Goal: Check status: Check status

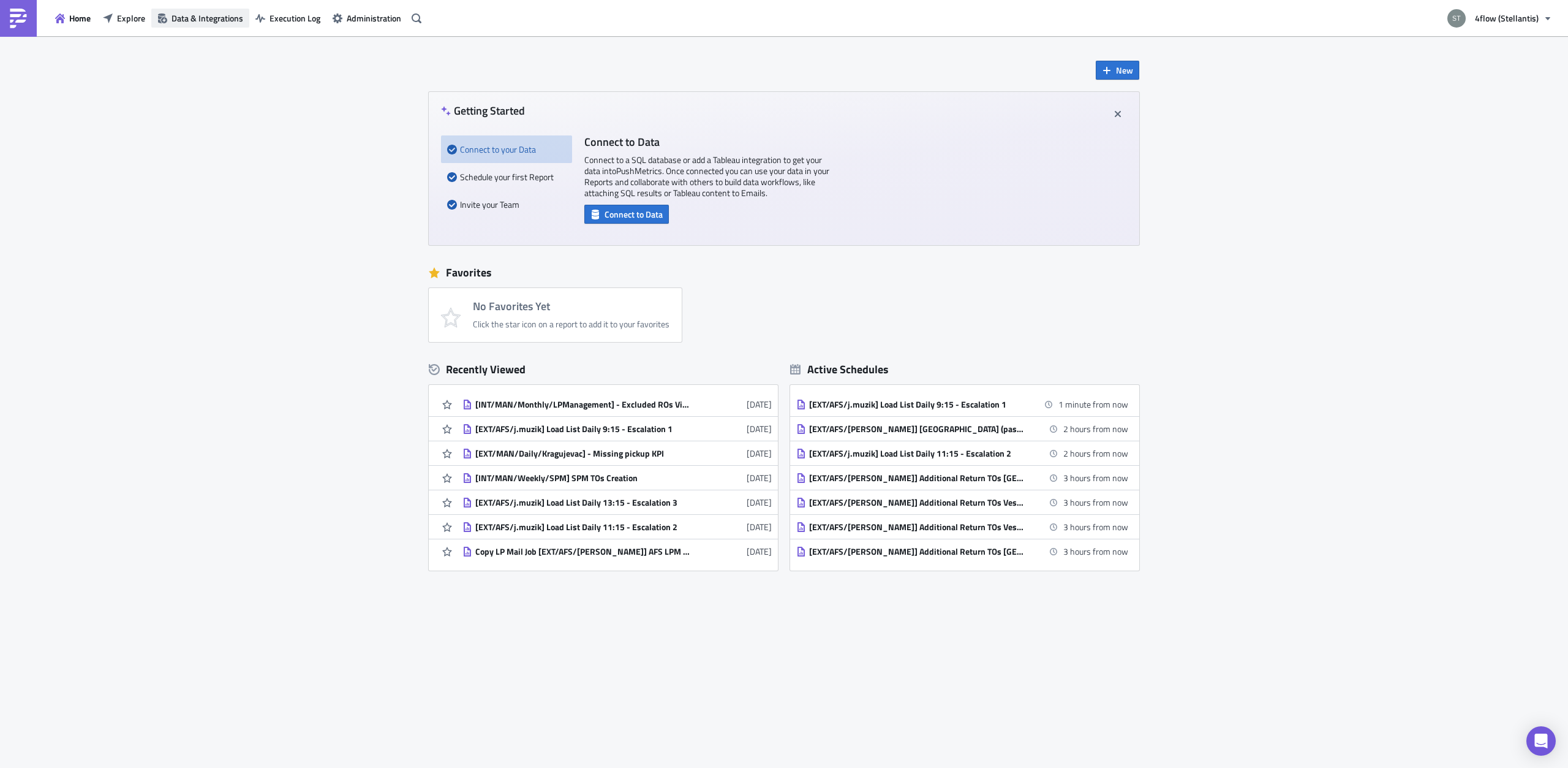
click at [201, 19] on span "Data & Integrations" at bounding box center [207, 18] width 72 height 13
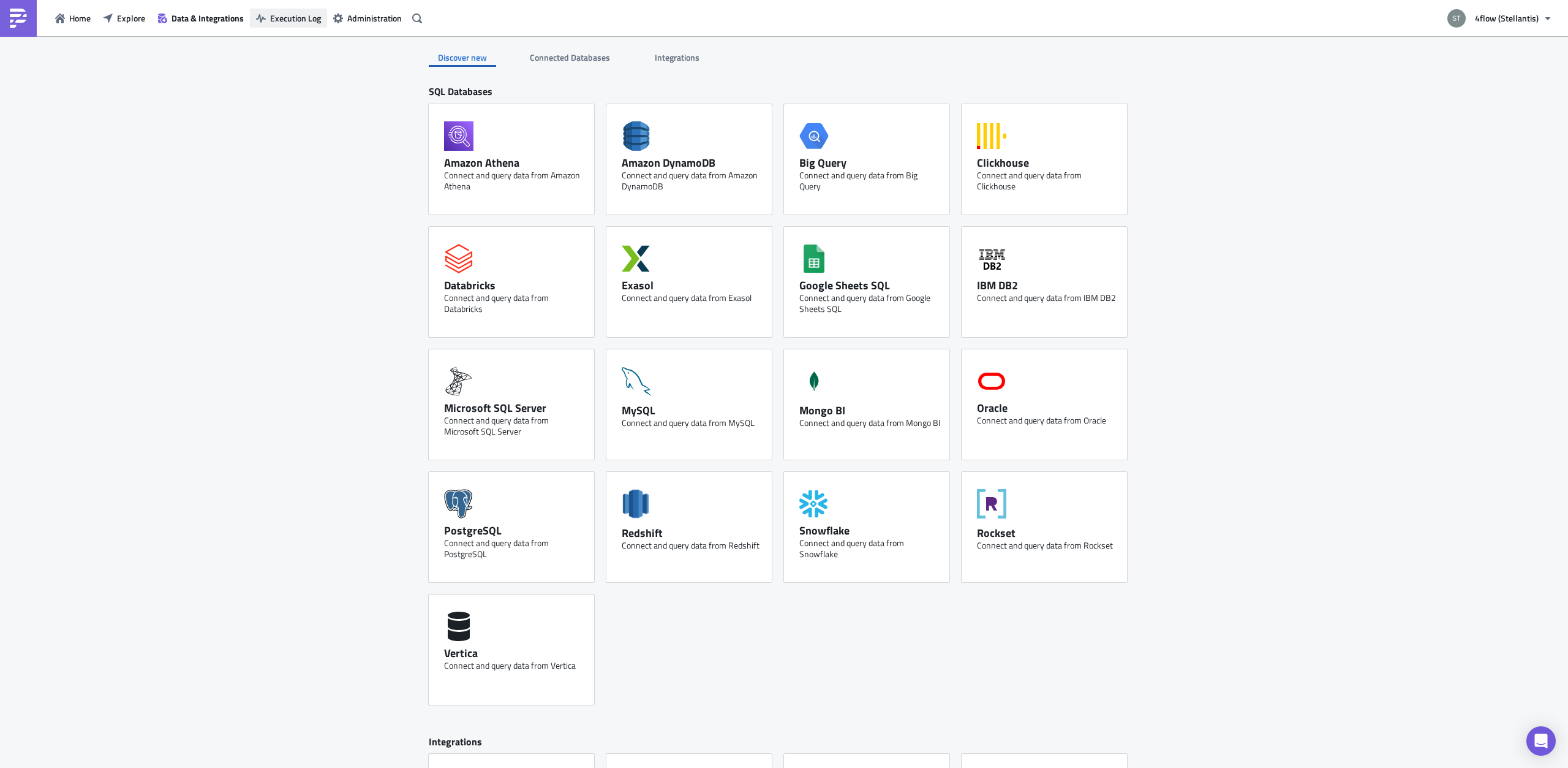
click at [296, 11] on span "Execution Log" at bounding box center [295, 18] width 51 height 13
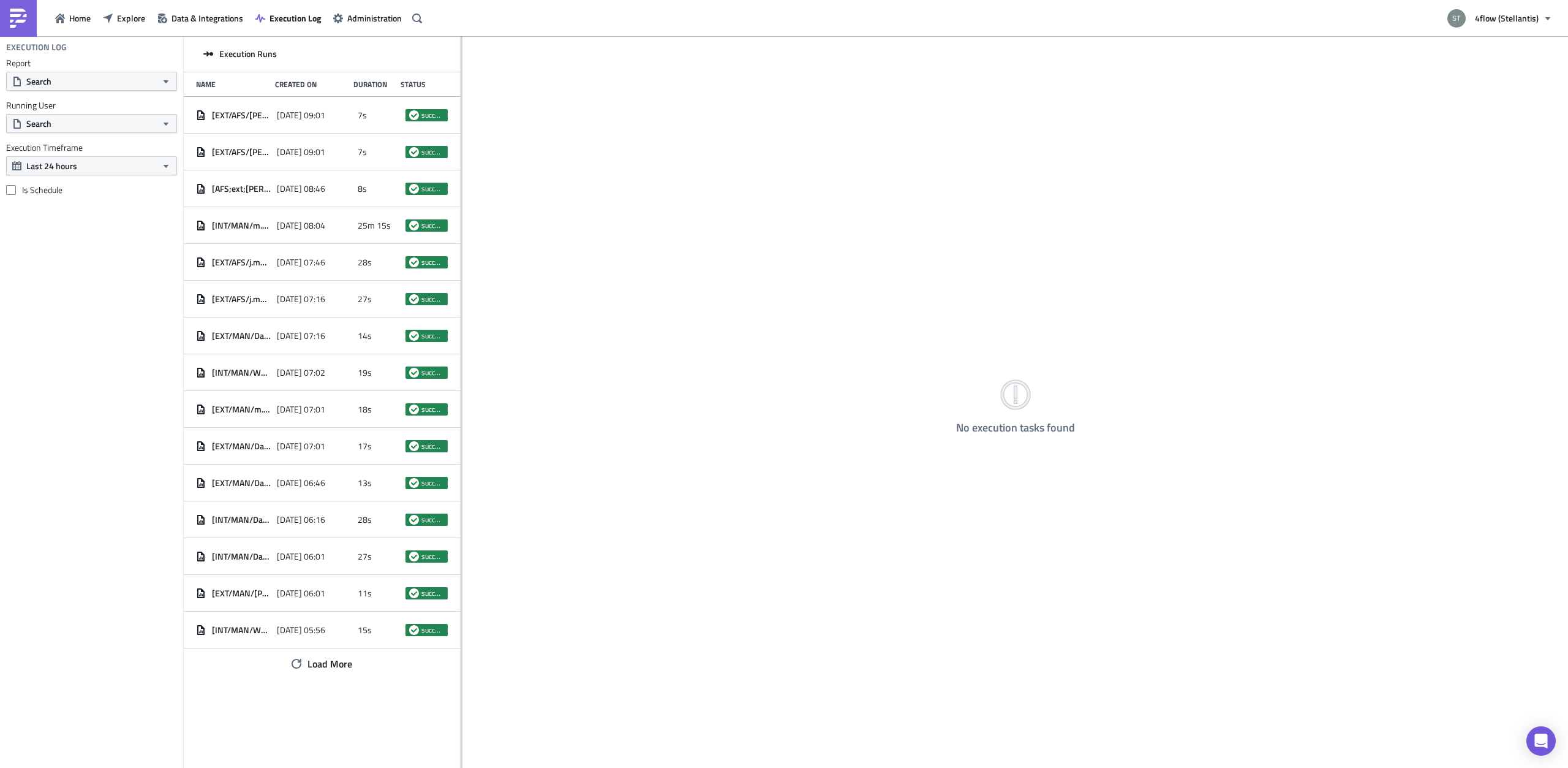
click at [462, 123] on div "No execution tasks found" at bounding box center [1015, 402] width 1106 height 734
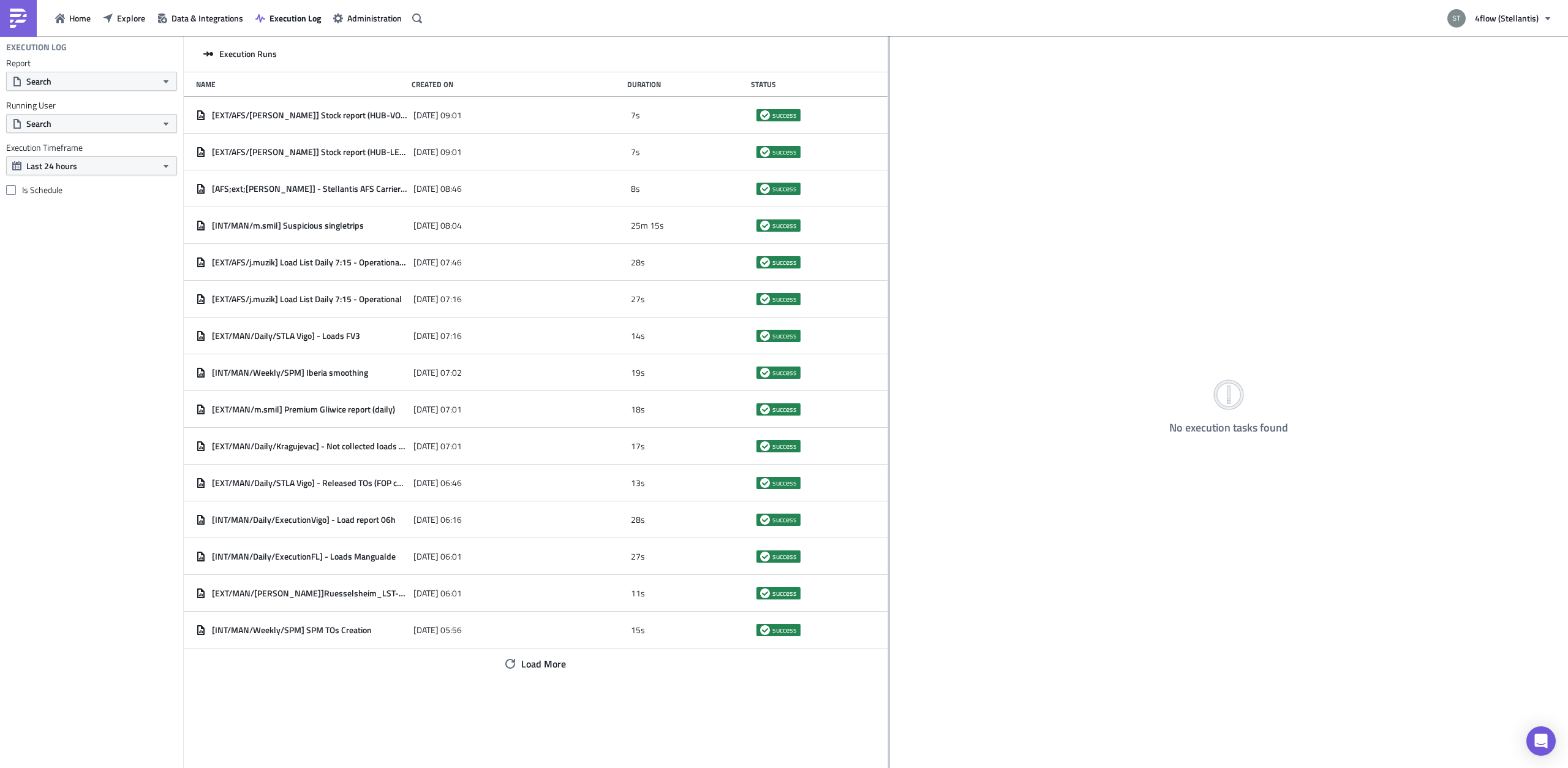
drag, startPoint x: 461, startPoint y: 123, endPoint x: 888, endPoint y: 108, distance: 427.3
click at [888, 108] on div at bounding box center [889, 402] width 2 height 734
click at [555, 667] on span "Load More" at bounding box center [543, 663] width 44 height 15
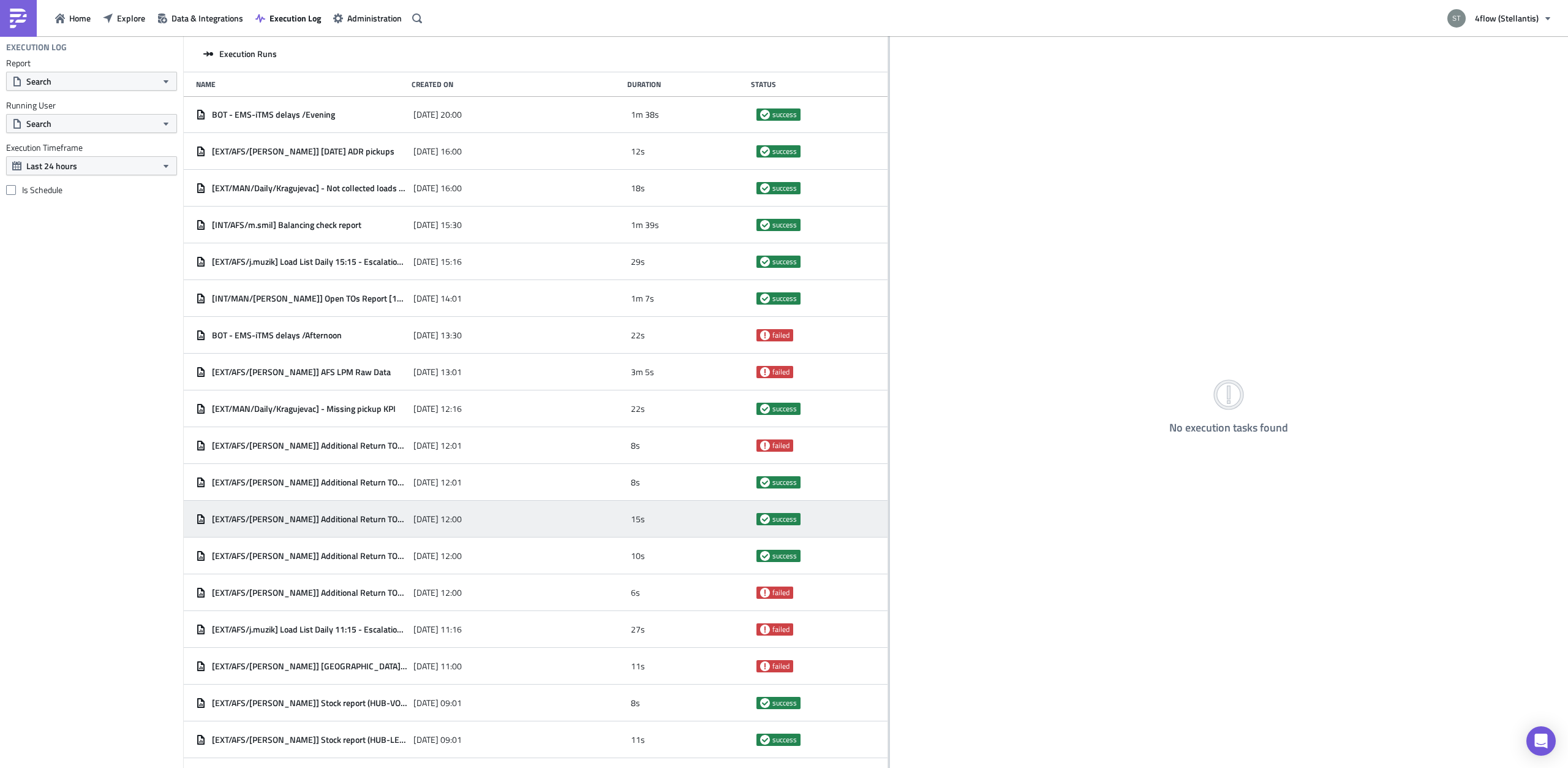
scroll to position [5502, 0]
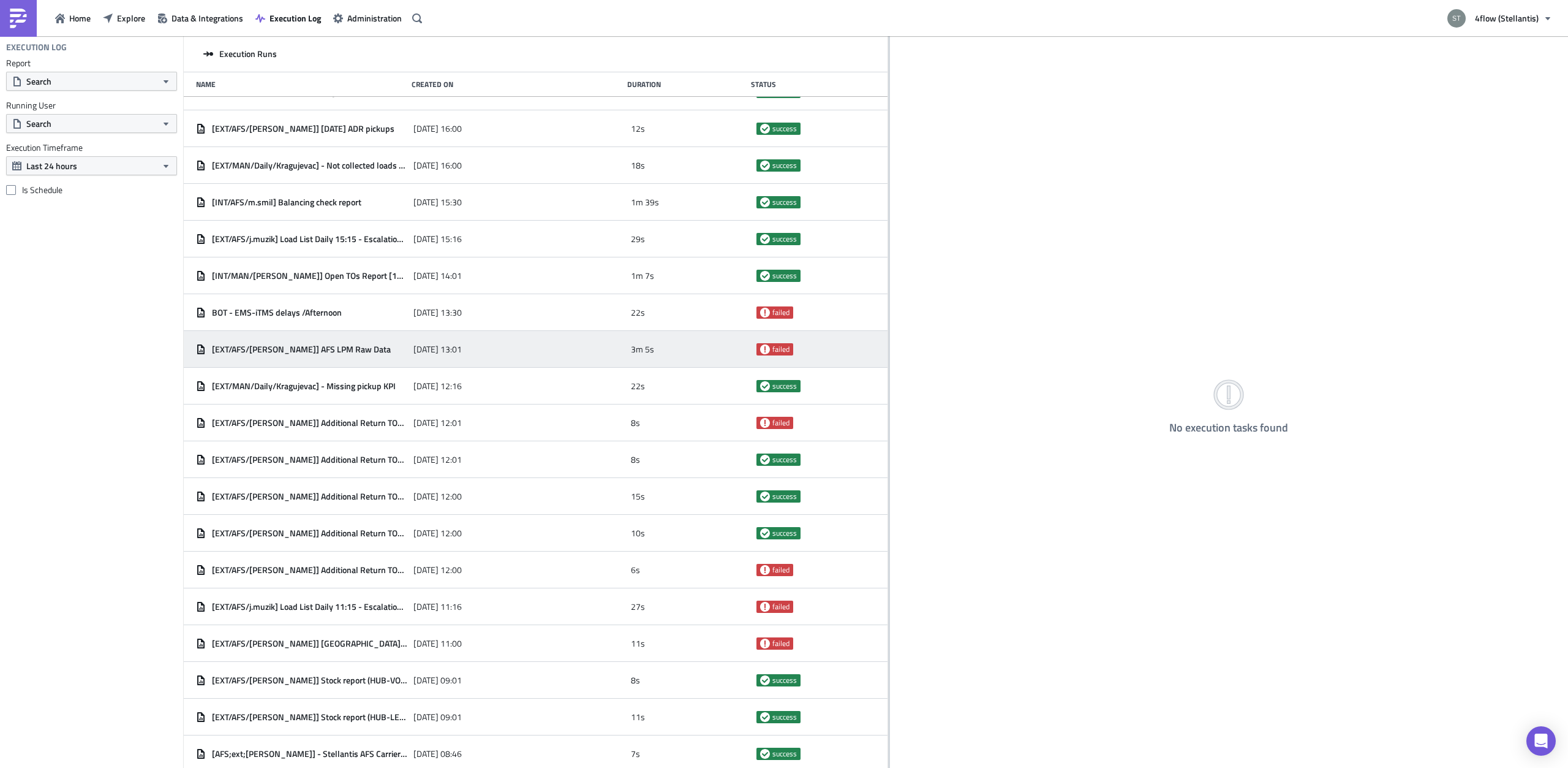
click at [322, 352] on span "[EXT/AFS/[PERSON_NAME]] AFS LPM Raw Data" at bounding box center [302, 349] width 179 height 11
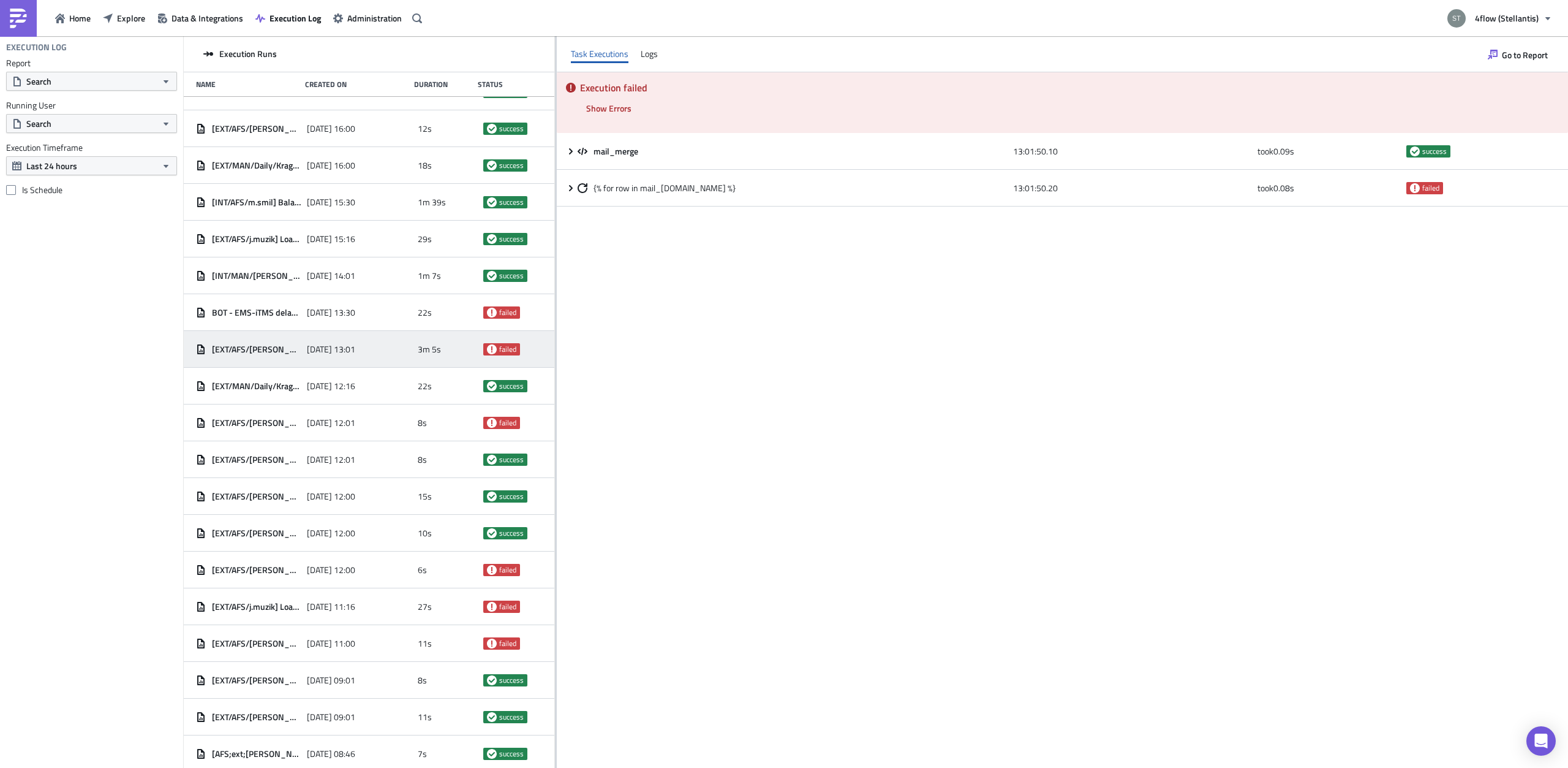
drag, startPoint x: 888, startPoint y: 333, endPoint x: 555, endPoint y: 356, distance: 333.8
click at [555, 356] on div at bounding box center [555, 402] width 2 height 734
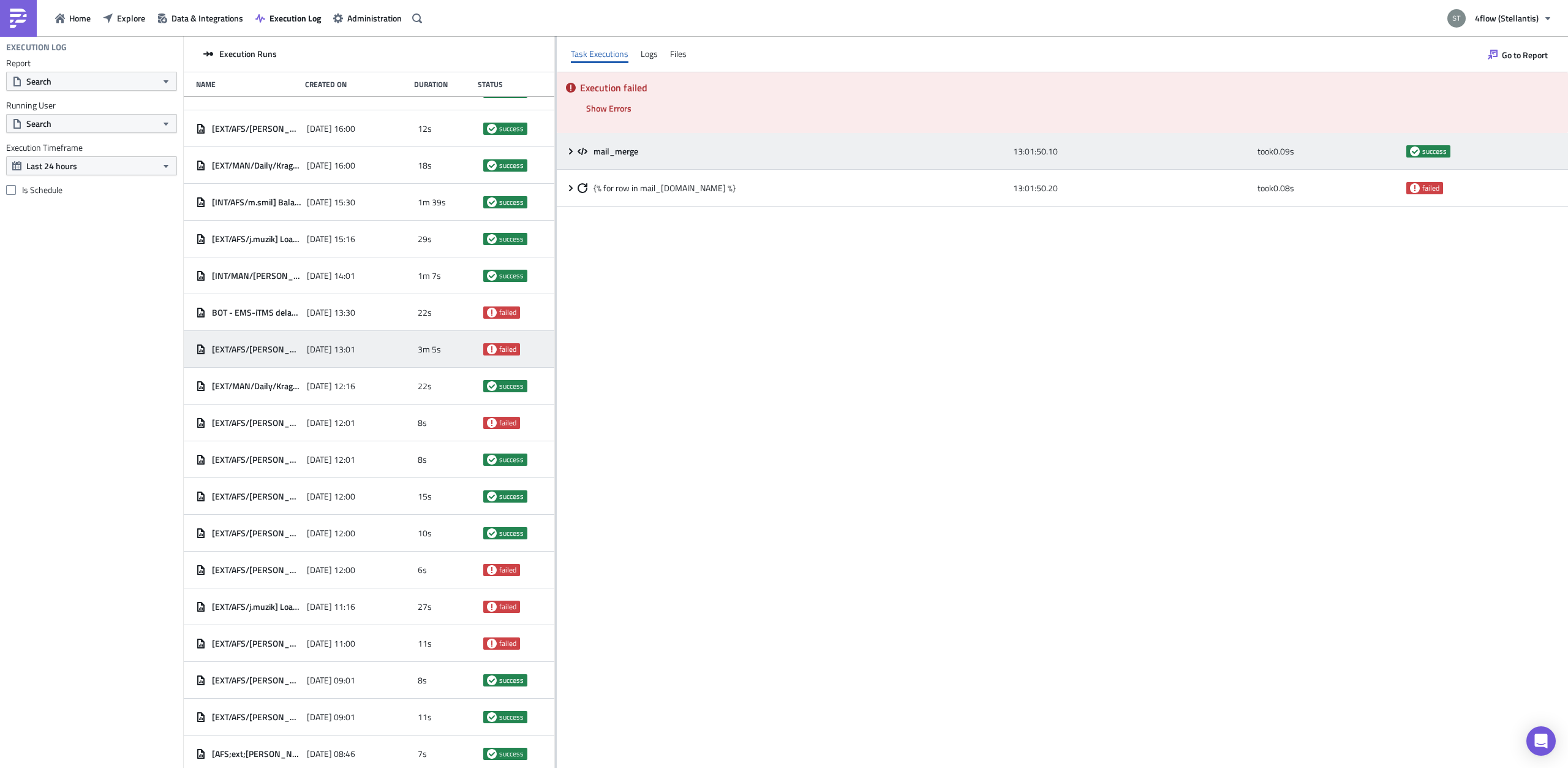
click at [574, 158] on div "mail_merge 13:01:50.10 took 0.09 s success" at bounding box center [1062, 151] width 1011 height 37
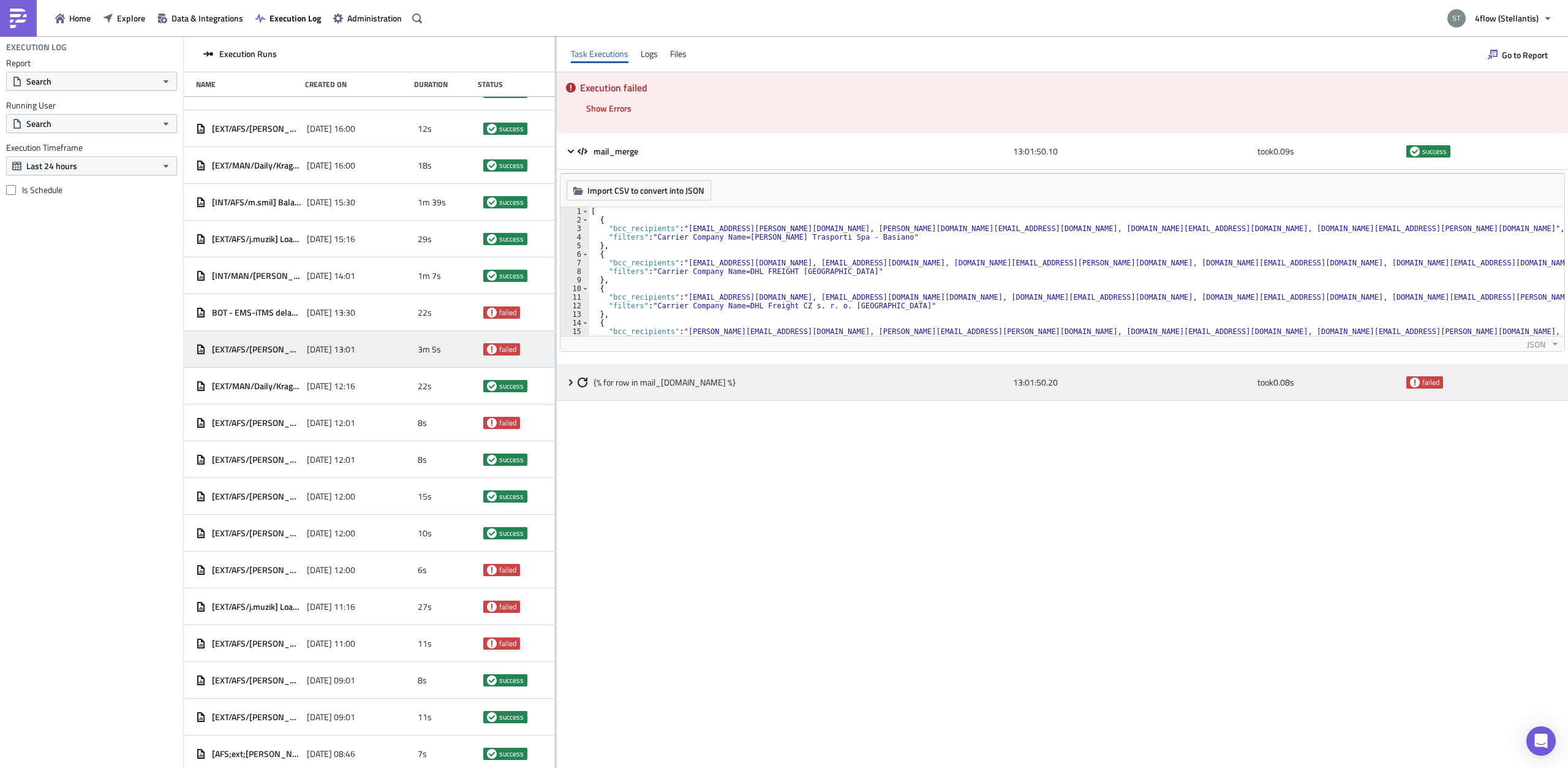
click at [578, 381] on icon at bounding box center [583, 382] width 10 height 10
click at [568, 381] on icon at bounding box center [571, 382] width 10 height 10
click at [794, 390] on div "{% for row in mail_[DOMAIN_NAME] %}" at bounding box center [792, 382] width 429 height 22
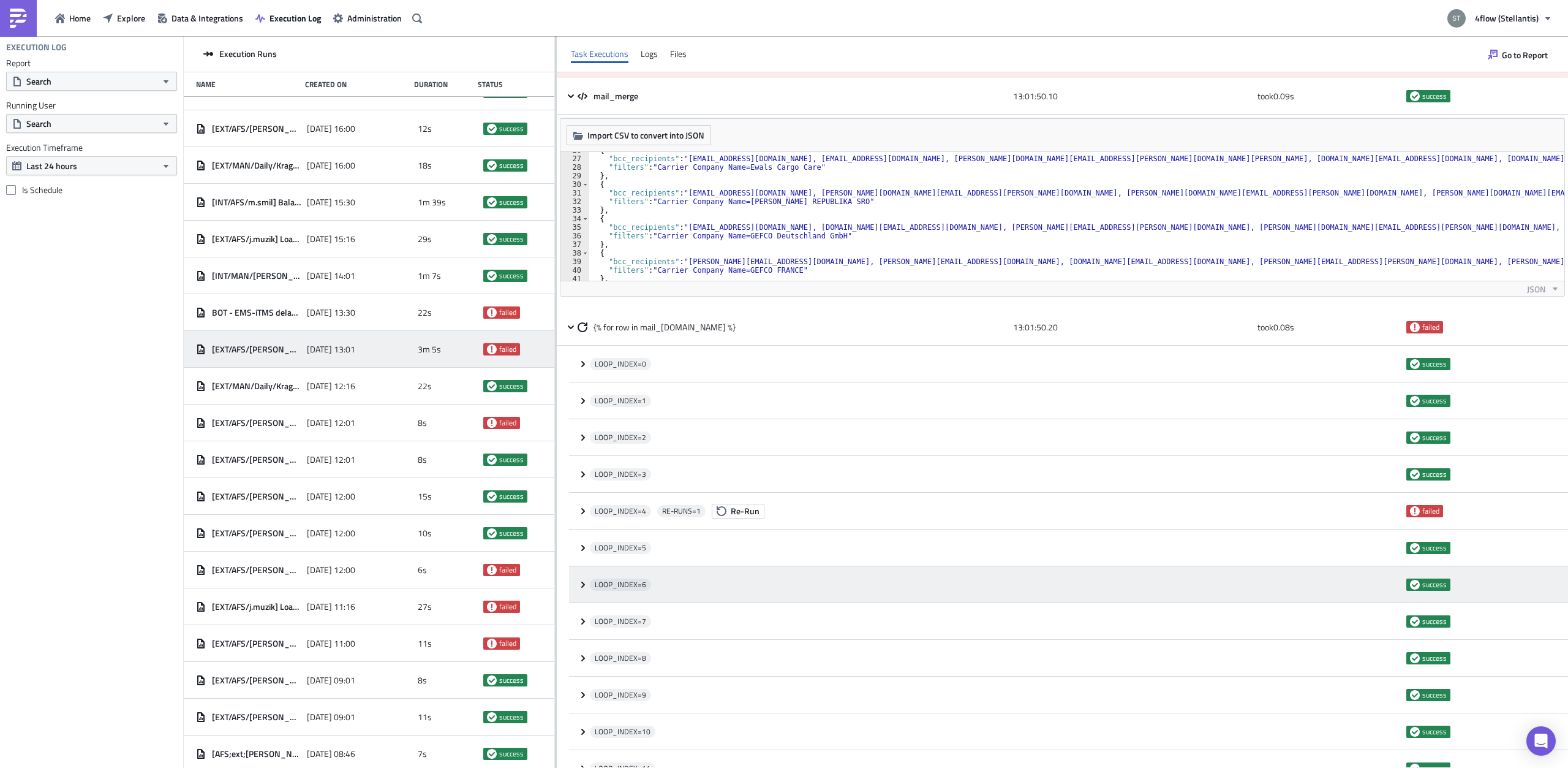
scroll to position [77, 0]
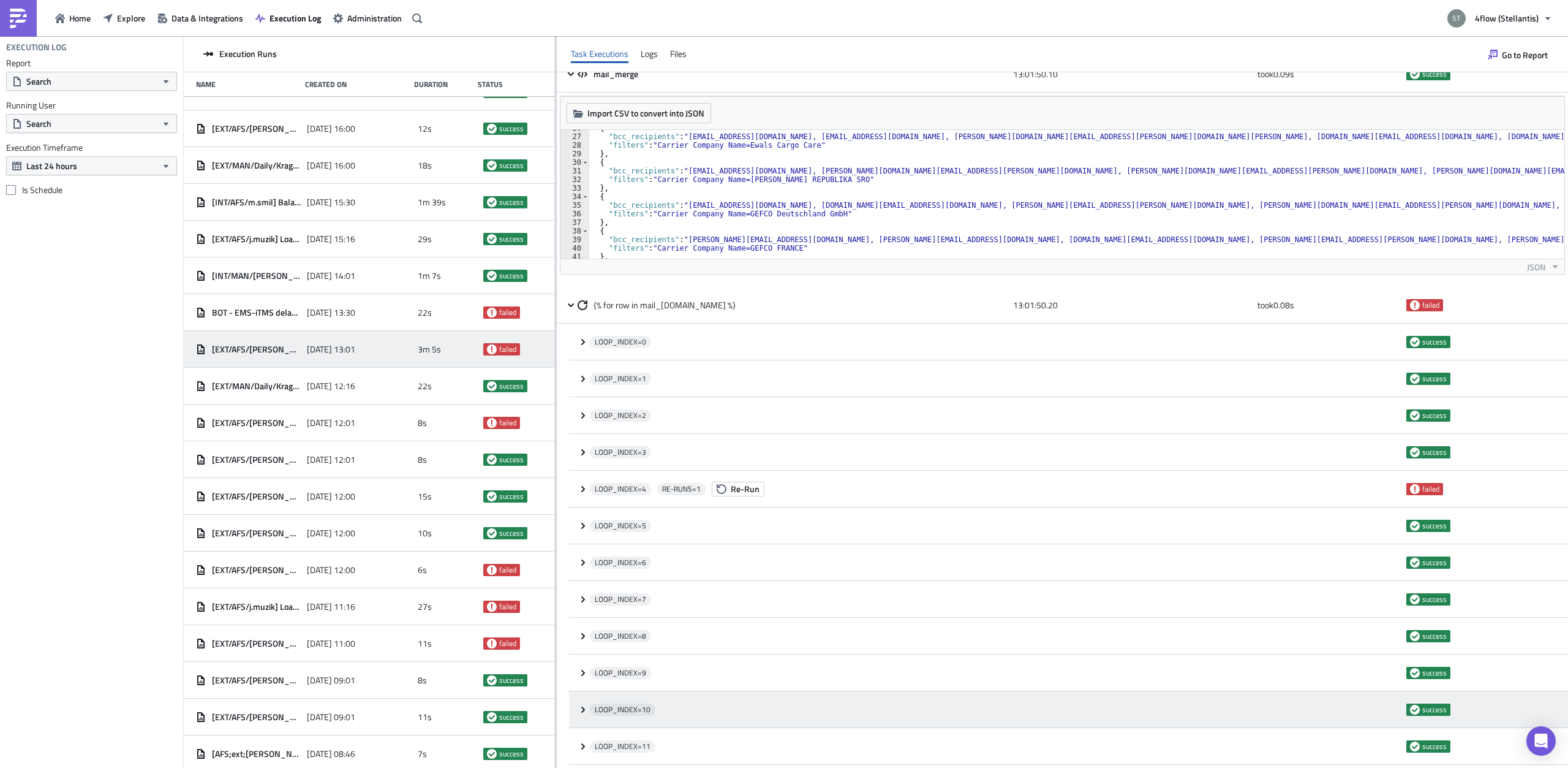
click at [584, 707] on icon at bounding box center [583, 710] width 10 height 10
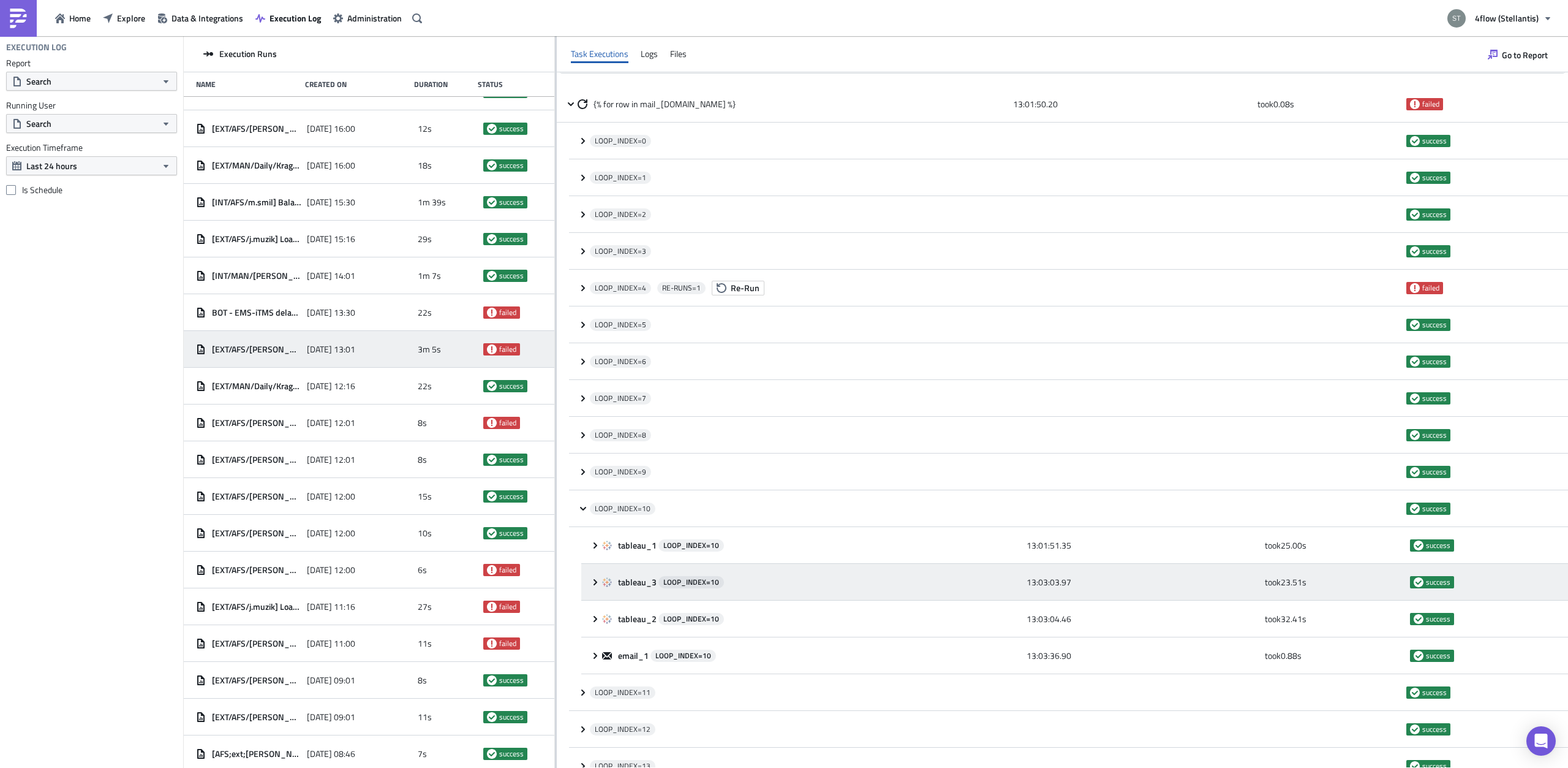
scroll to position [309, 0]
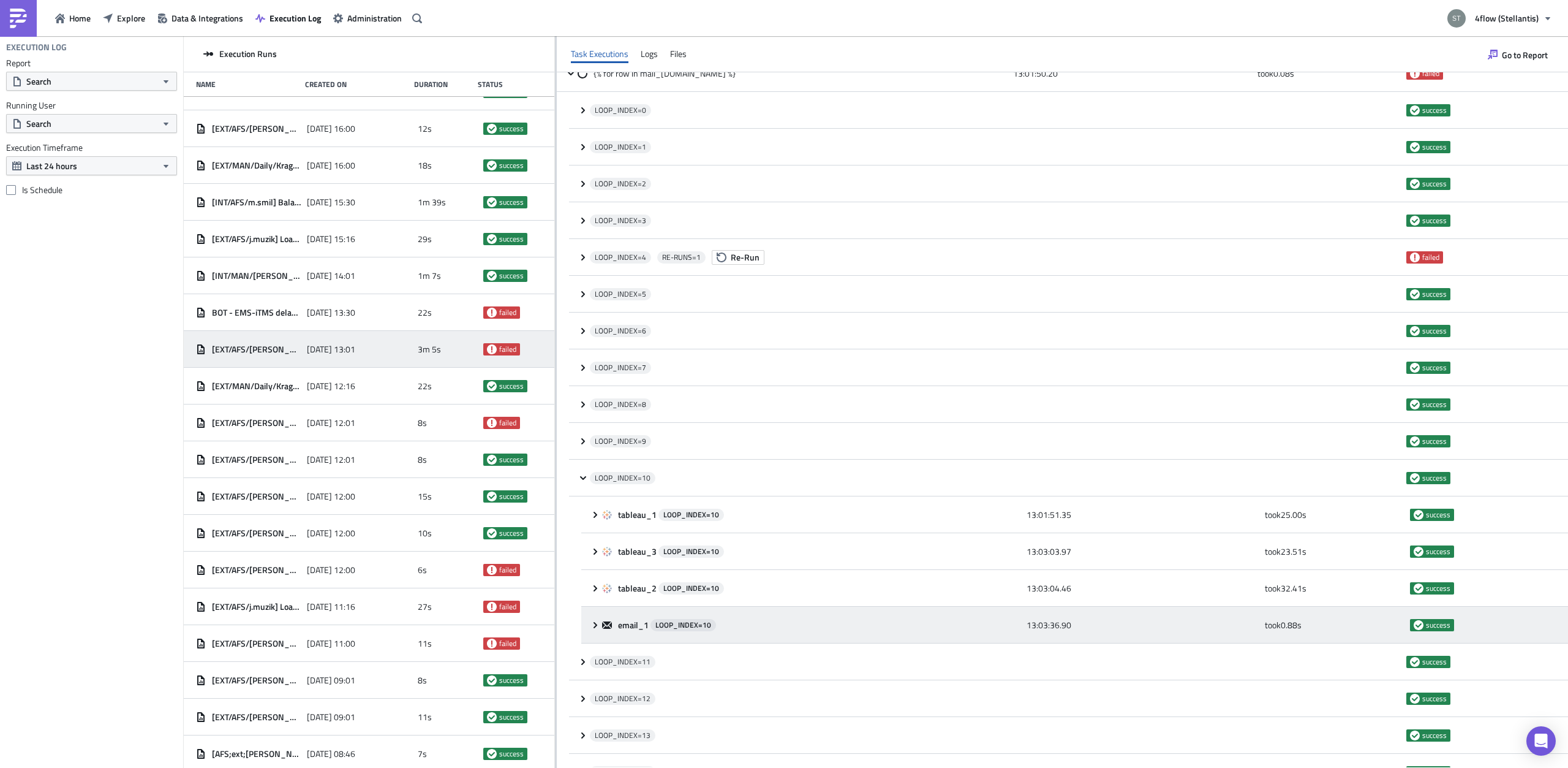
click at [596, 632] on div "email_1 LOOP_INDEX= 10 13:03:36.90 took 0.88 s success" at bounding box center [1074, 625] width 987 height 37
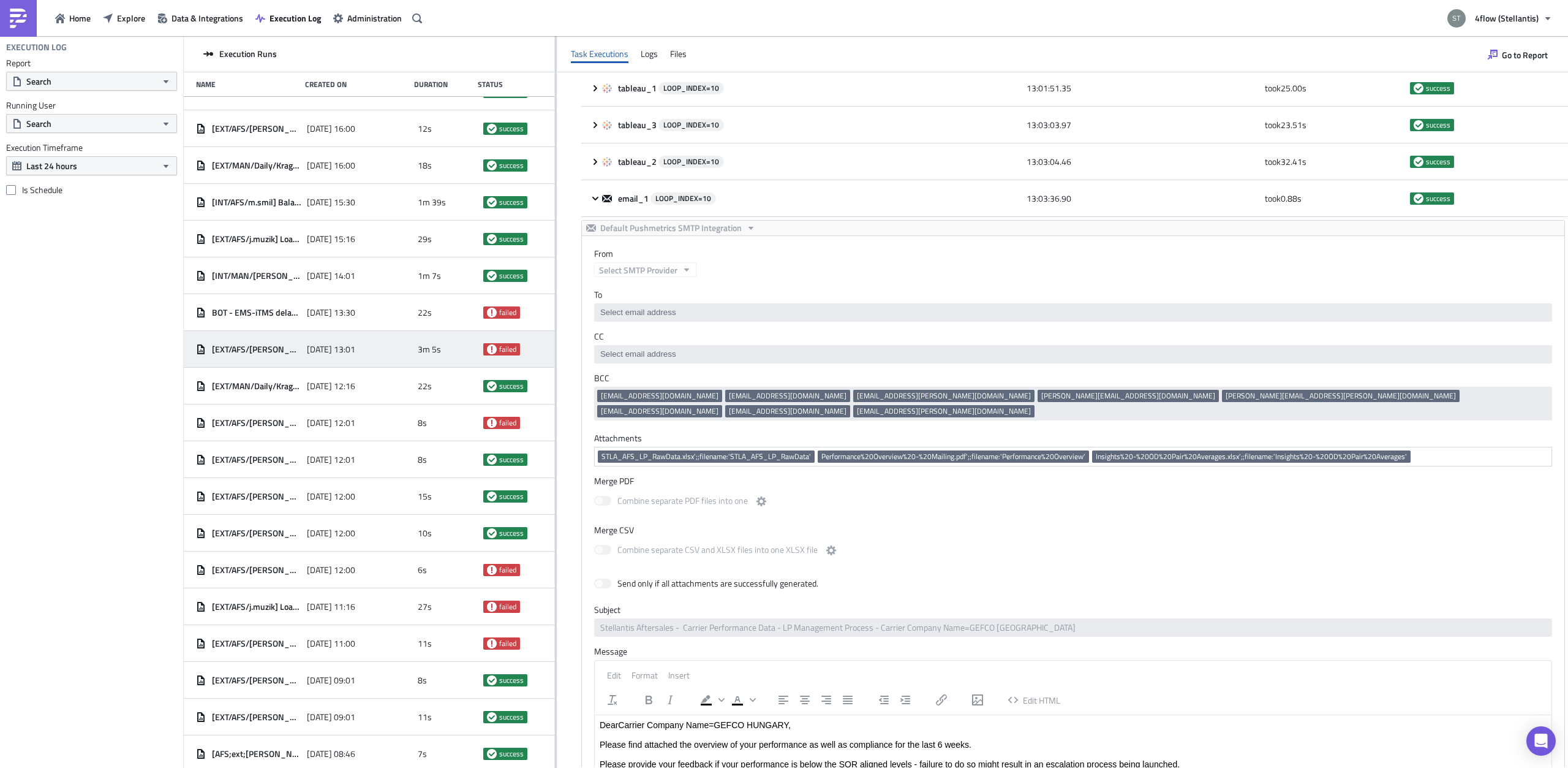
scroll to position [772, 0]
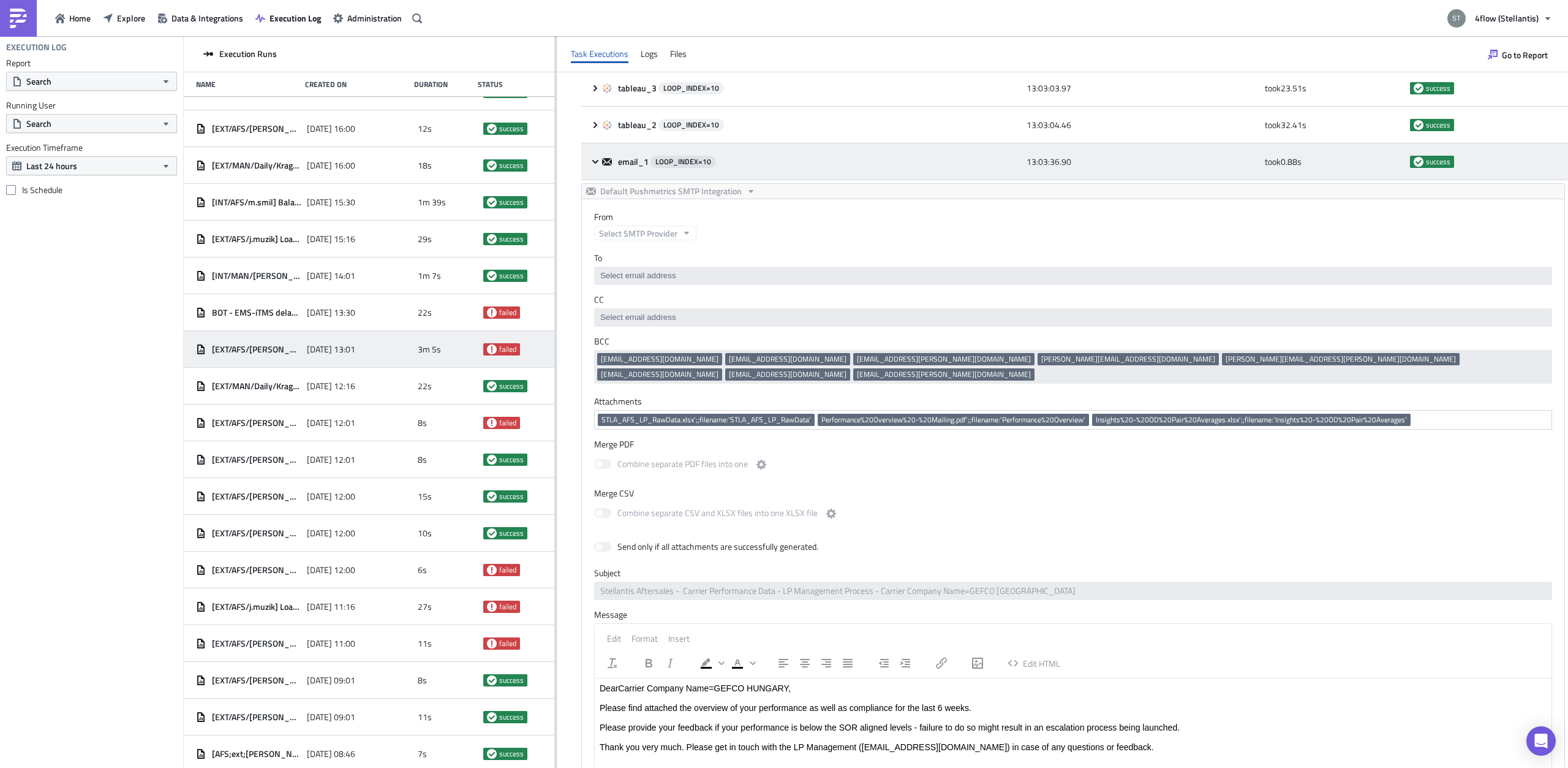
click at [592, 164] on icon at bounding box center [596, 162] width 10 height 10
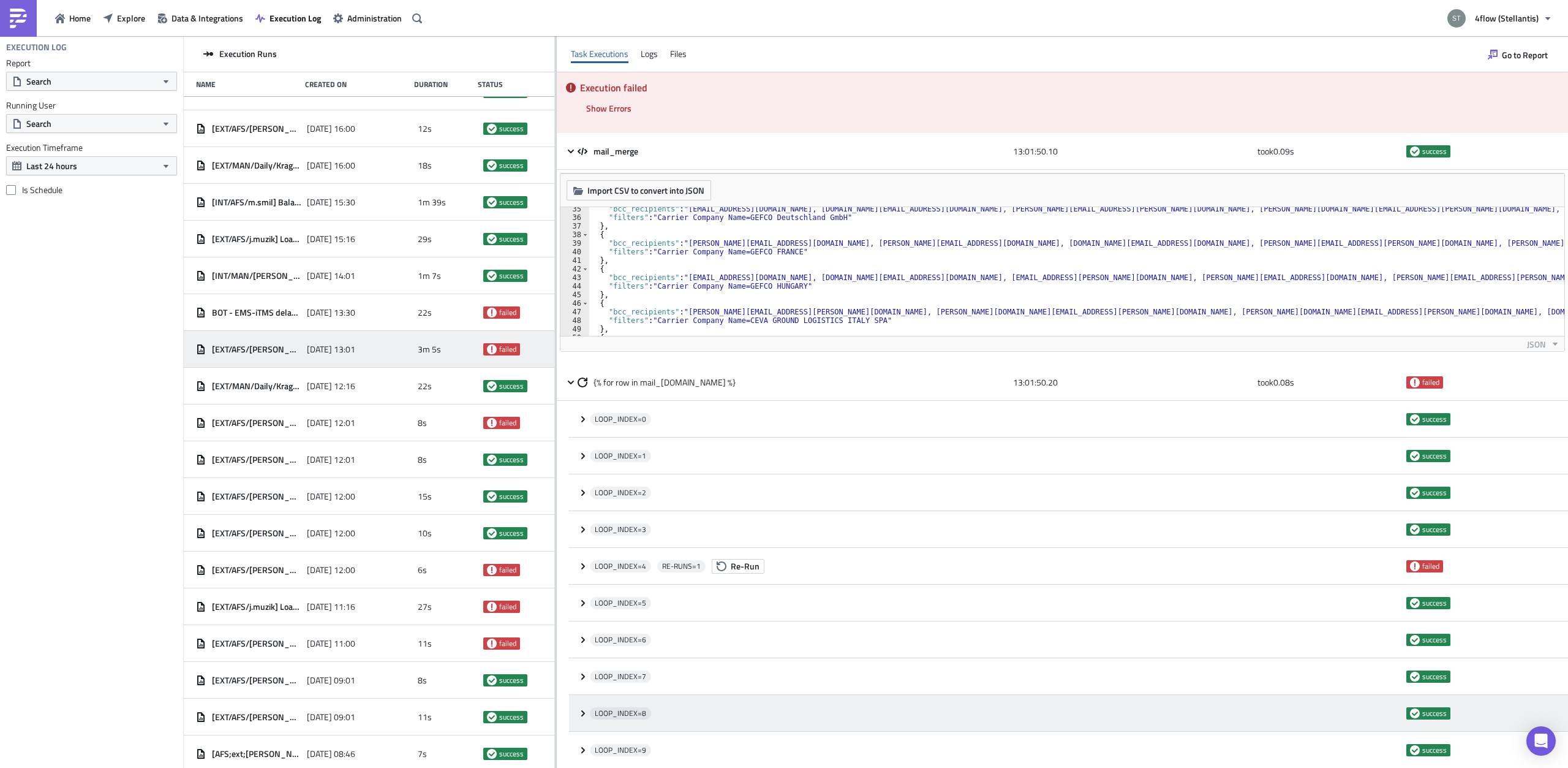
scroll to position [77, 0]
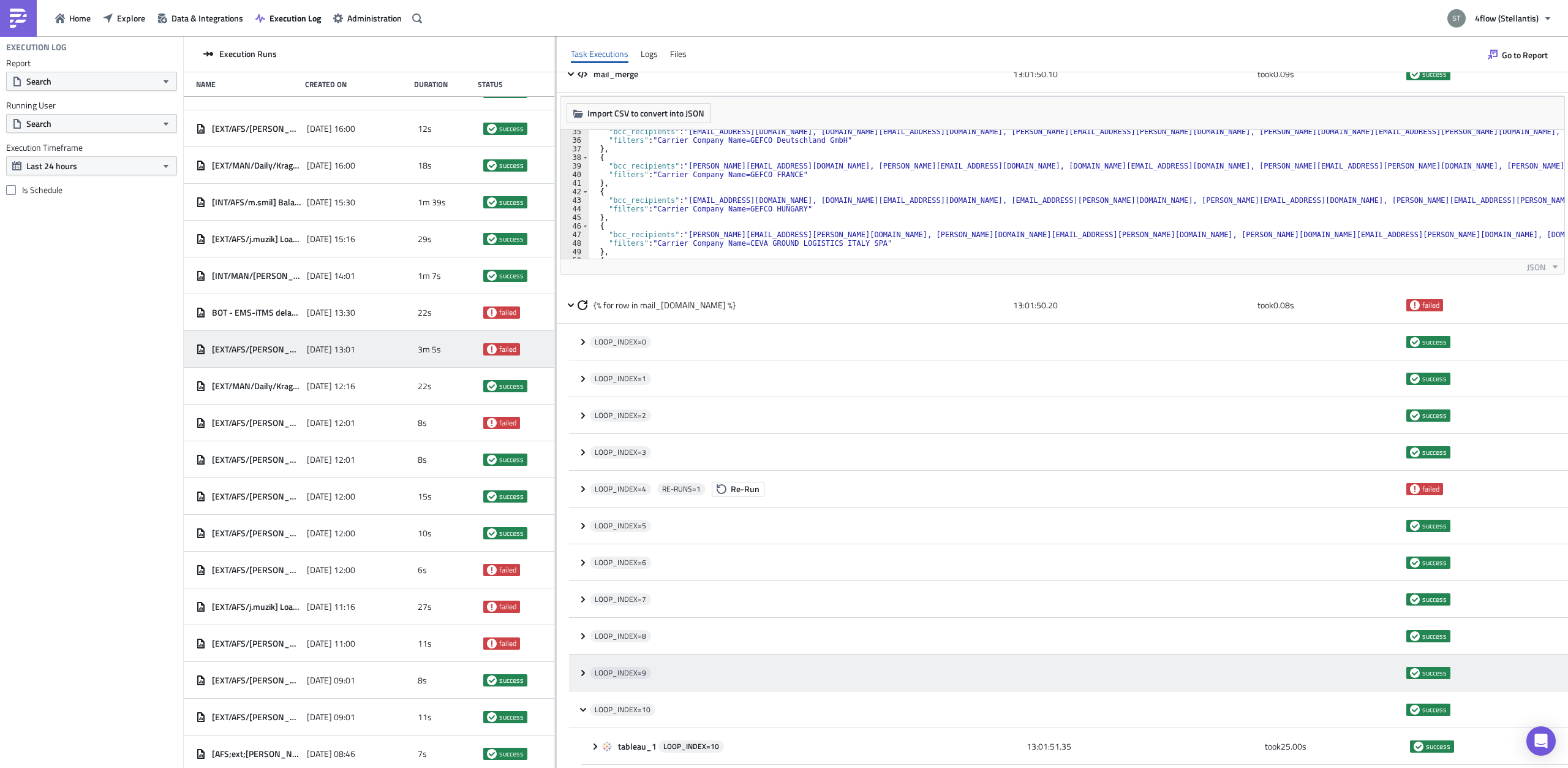
click at [583, 668] on div "LOOP_INDEX= 9 success" at bounding box center [1069, 673] width 999 height 37
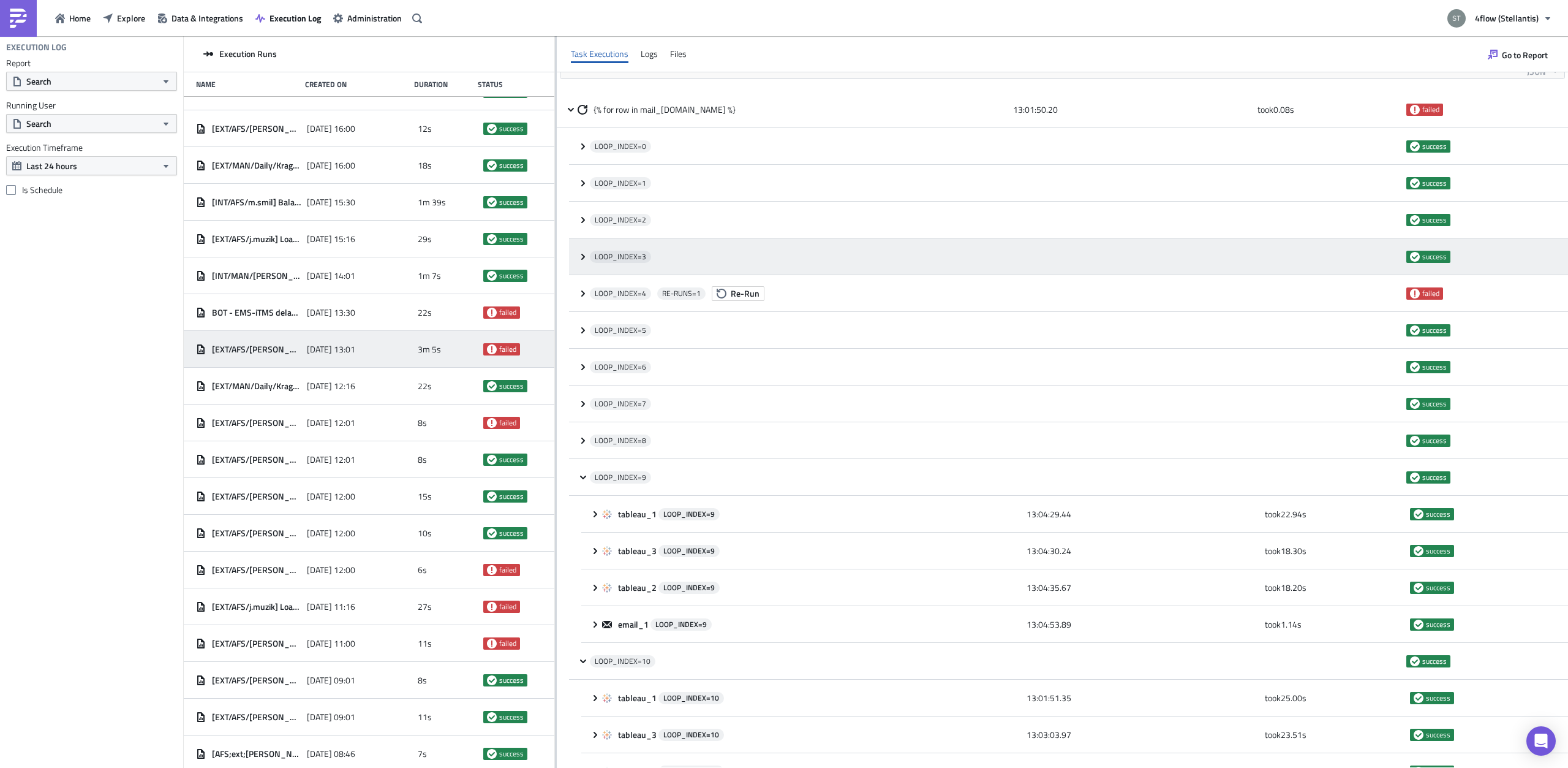
scroll to position [386, 0]
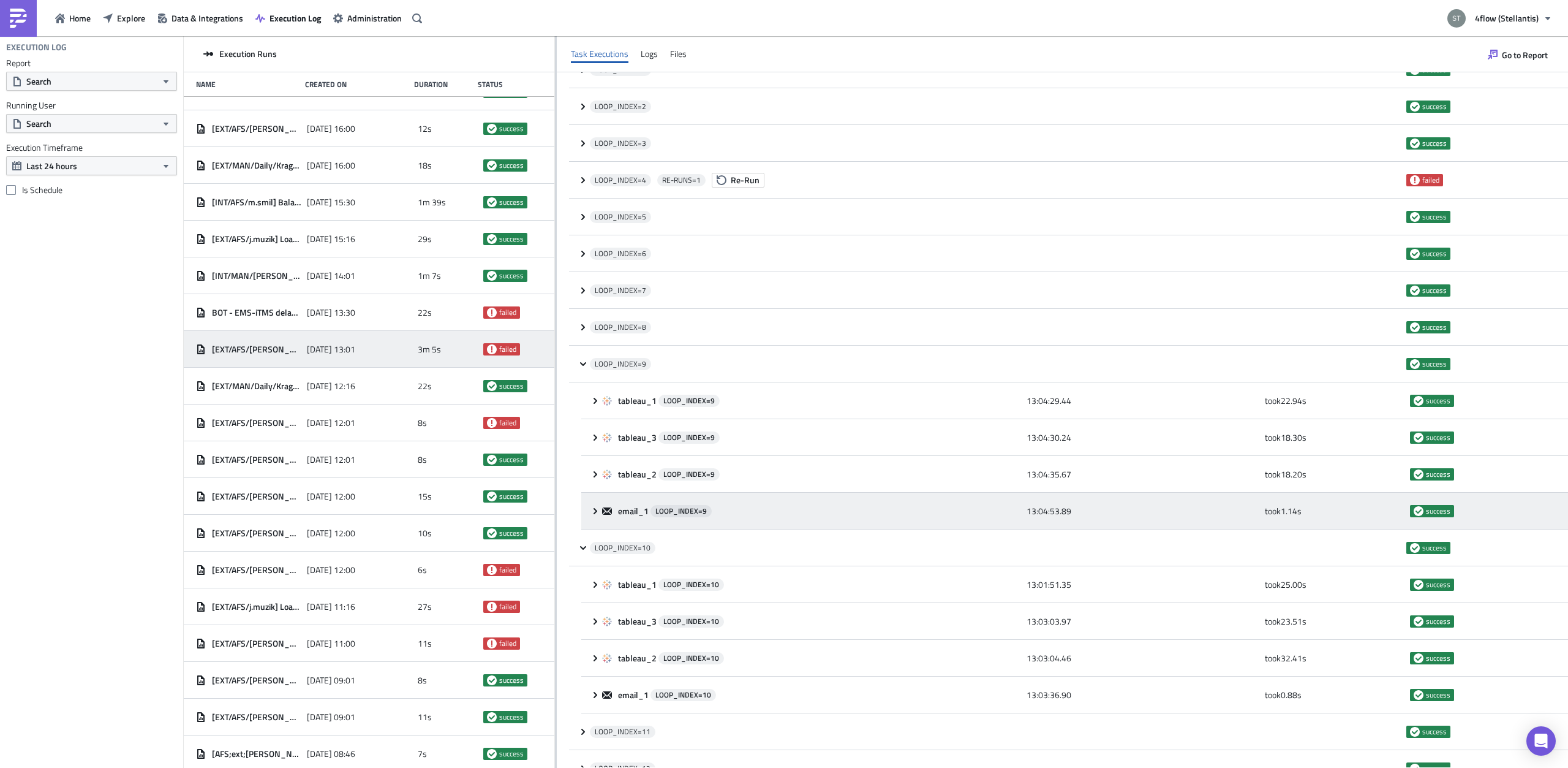
click at [597, 512] on icon at bounding box center [596, 511] width 10 height 10
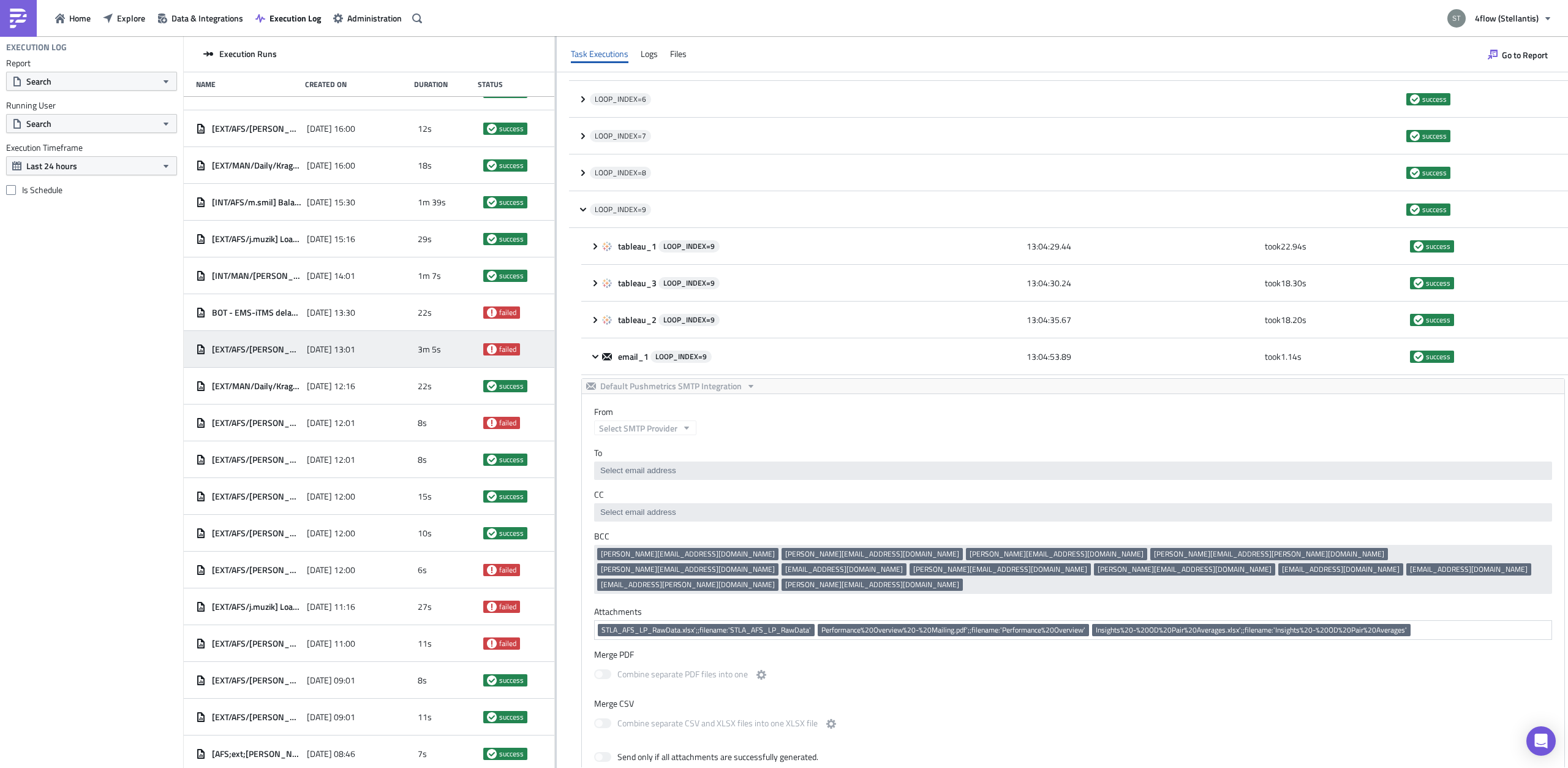
scroll to position [617, 0]
